Goal: Find specific page/section: Find specific page/section

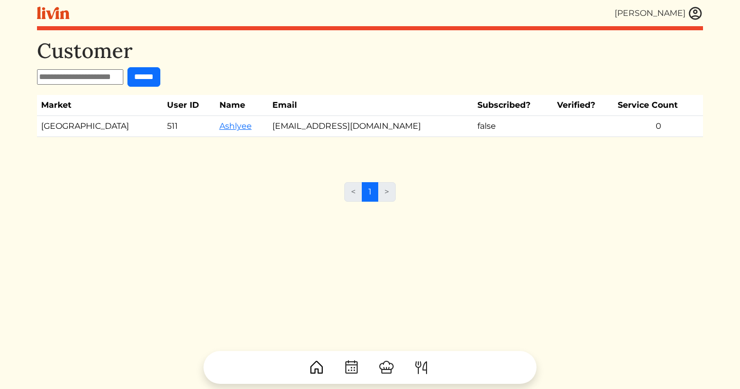
click at [116, 77] on input "text" at bounding box center [80, 76] width 86 height 15
type input "******"
click at [127, 67] on input "******" at bounding box center [143, 77] width 33 height 20
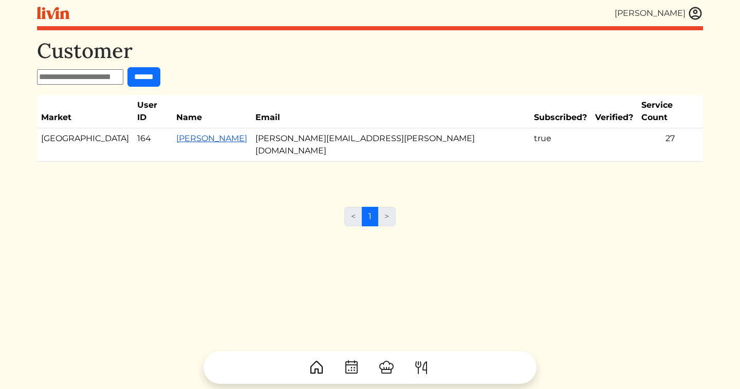
click at [196, 134] on link "[PERSON_NAME]" at bounding box center [211, 139] width 71 height 10
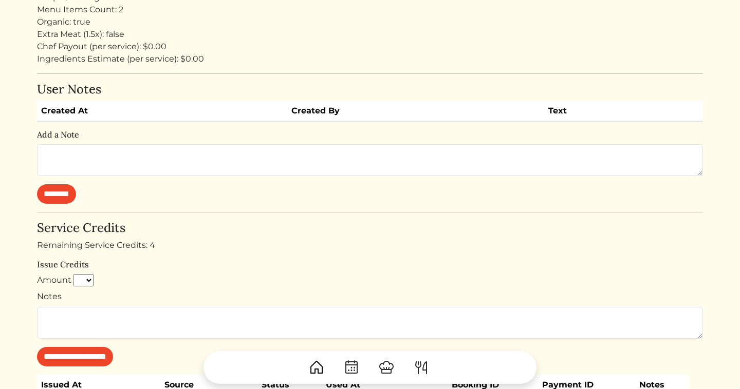
scroll to position [309, 0]
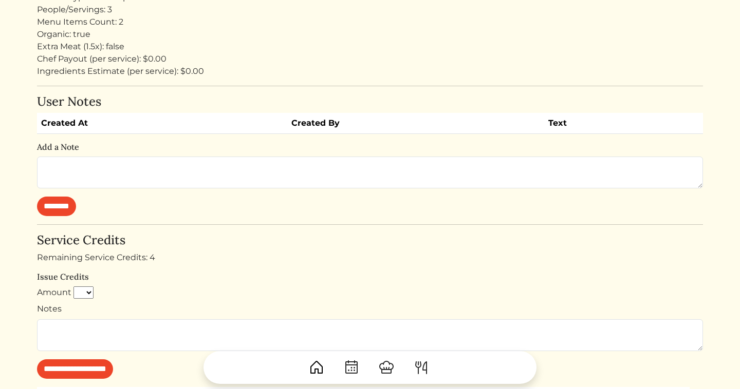
click at [214, 259] on div "Remaining Service Credits: 4" at bounding box center [370, 258] width 666 height 12
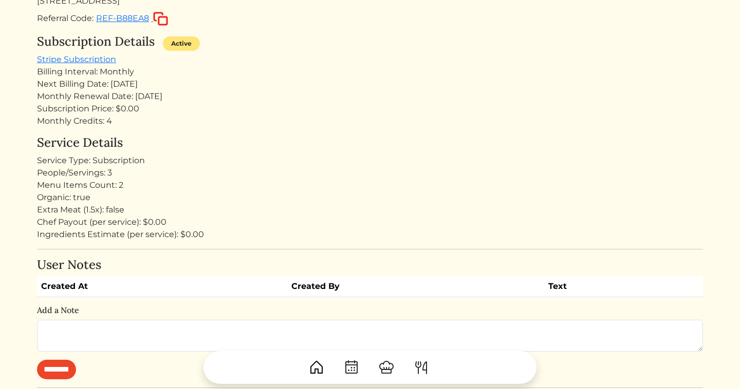
scroll to position [0, 0]
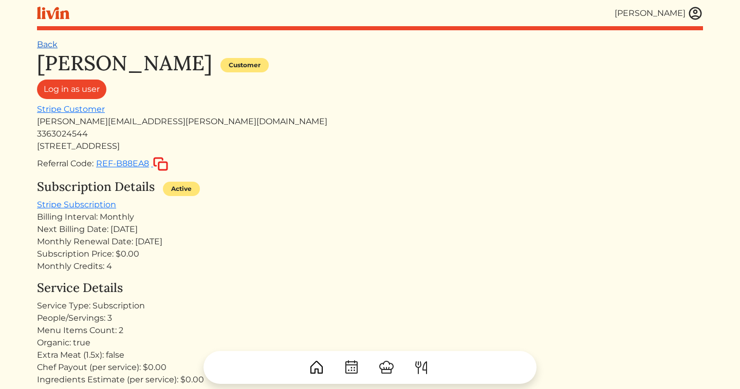
click at [51, 41] on link "Back" at bounding box center [47, 45] width 21 height 10
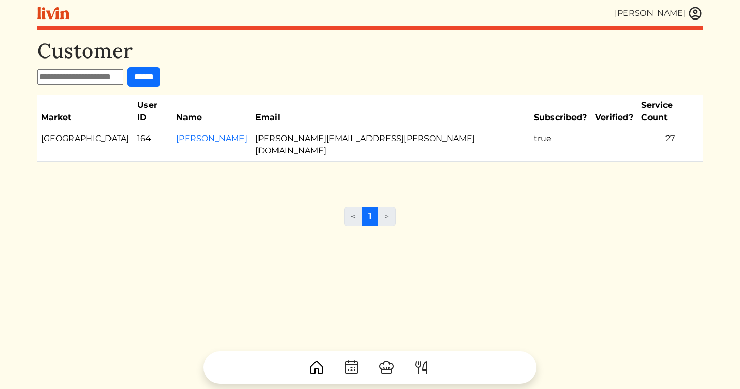
click at [106, 76] on input "text" at bounding box center [80, 76] width 86 height 15
click at [703, 9] on div "[PERSON_NAME] [PERSON_NAME] Log out Dashboard Services Upcoming Completed Reque…" at bounding box center [370, 194] width 678 height 389
click at [698, 13] on img at bounding box center [694, 13] width 15 height 15
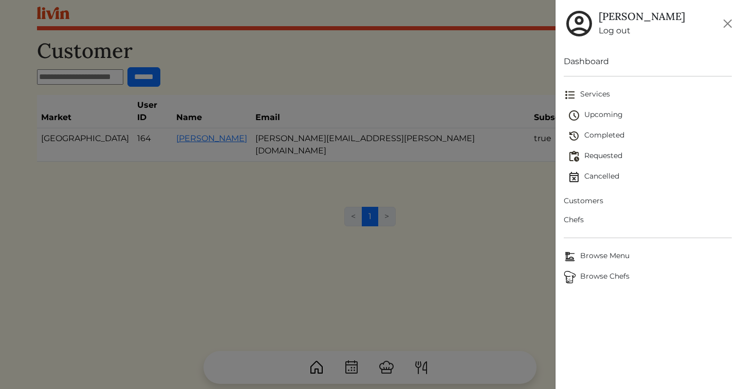
click at [586, 201] on span "Customers" at bounding box center [648, 201] width 168 height 11
